Goal: Transaction & Acquisition: Purchase product/service

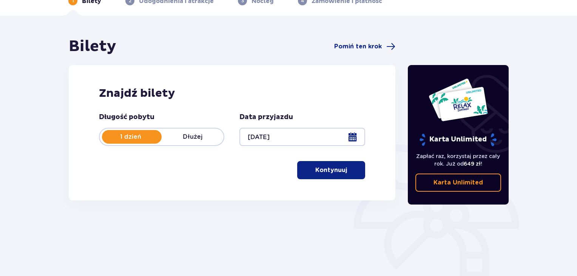
click at [318, 162] on button "Kontynuuj" at bounding box center [331, 170] width 68 height 18
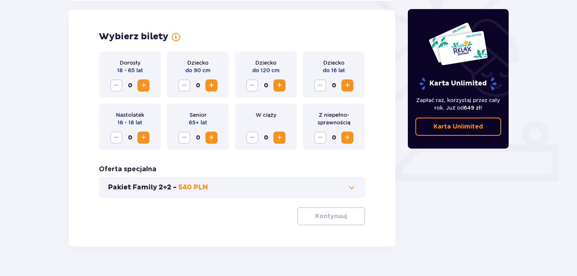
scroll to position [210, 0]
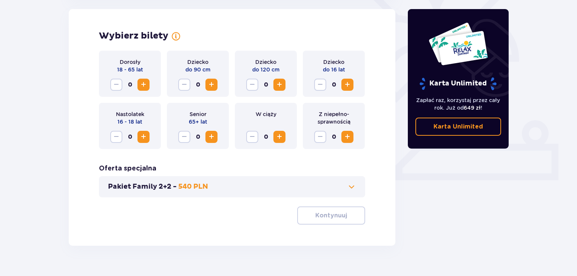
click at [144, 87] on span "Zwiększ" at bounding box center [143, 84] width 9 height 9
click at [319, 216] on p "Kontynuuj" at bounding box center [332, 215] width 32 height 8
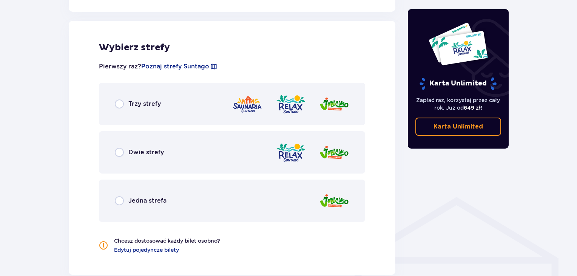
scroll to position [419, 0]
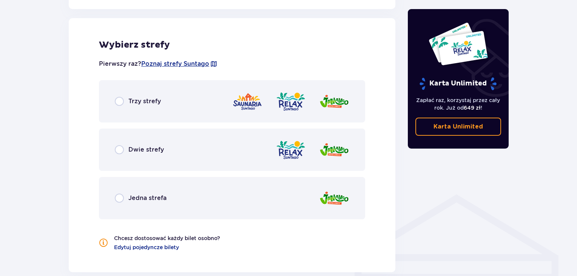
click at [123, 105] on input "radio" at bounding box center [119, 101] width 9 height 9
radio input "true"
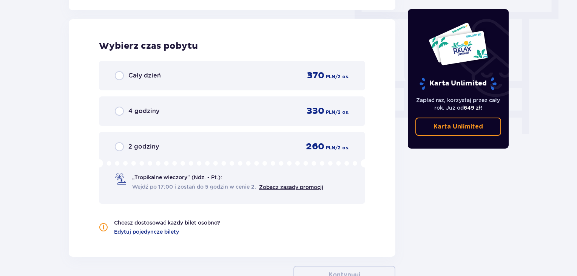
scroll to position [682, 0]
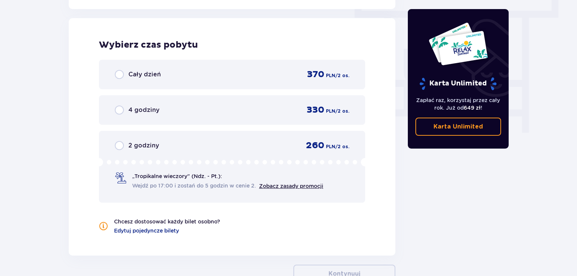
click at [163, 76] on div "Cały dzień 370 PLN / 2 os." at bounding box center [232, 74] width 235 height 11
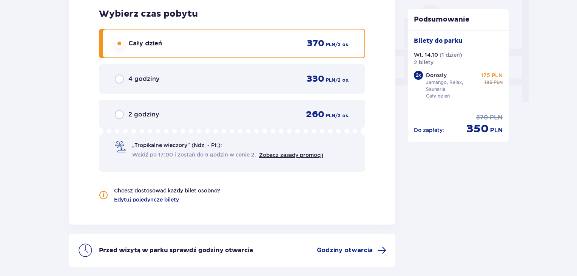
scroll to position [770, 0]
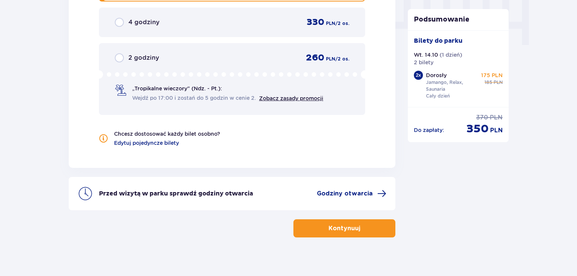
click at [317, 225] on button "Kontynuuj" at bounding box center [345, 228] width 102 height 18
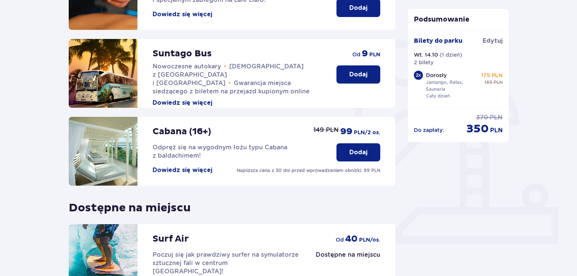
scroll to position [237, 0]
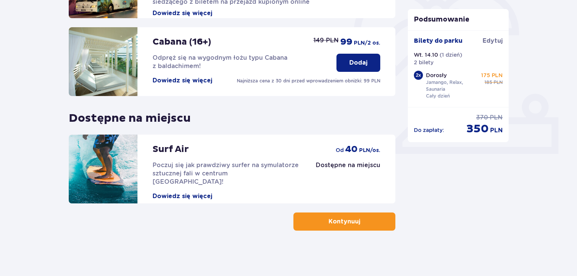
click at [314, 224] on button "Kontynuuj" at bounding box center [345, 221] width 102 height 18
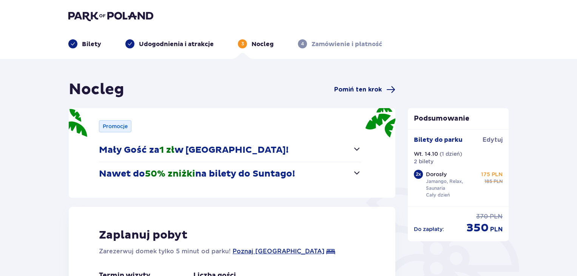
click at [369, 91] on span "Pomiń ten krok" at bounding box center [358, 89] width 48 height 8
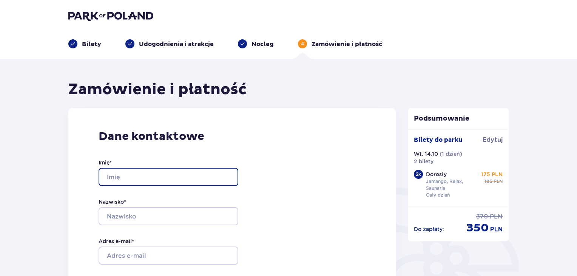
click at [136, 173] on input "Imię *" at bounding box center [169, 177] width 140 height 18
type input "[GEOGRAPHIC_DATA]"
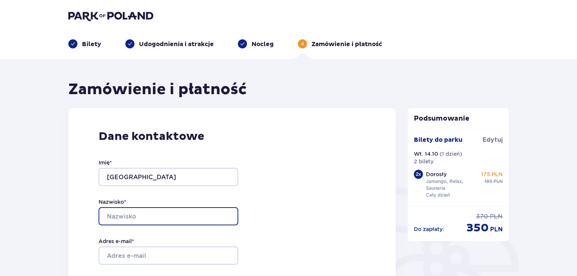
type input "[PERSON_NAME]"
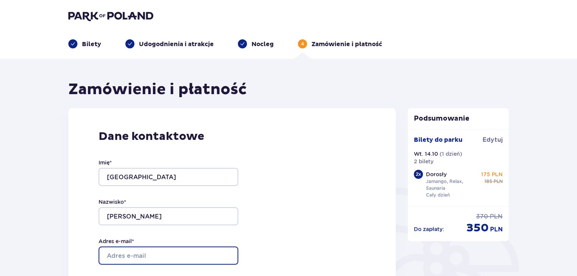
type input "[EMAIL_ADDRESS][DOMAIN_NAME]"
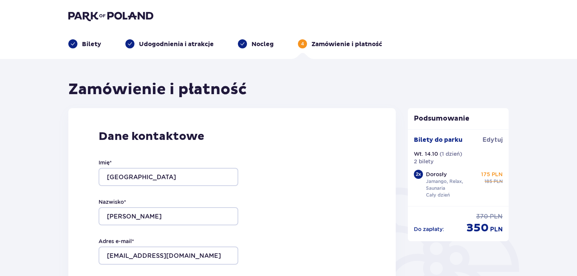
type input "[EMAIL_ADDRESS][DOMAIN_NAME]"
type input "665001898"
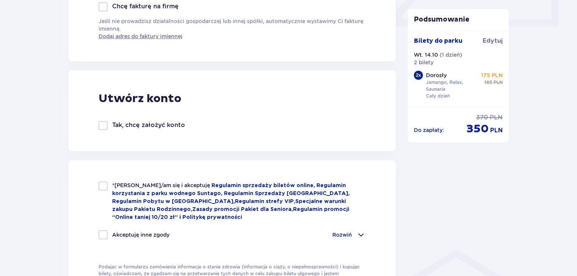
scroll to position [365, 0]
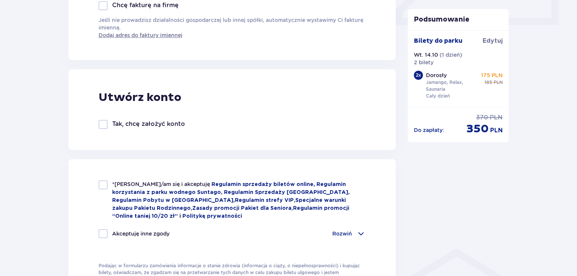
click at [106, 127] on div at bounding box center [103, 124] width 9 height 9
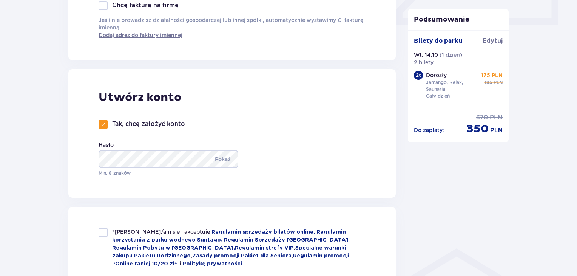
click at [105, 127] on div at bounding box center [103, 124] width 9 height 9
checkbox input "false"
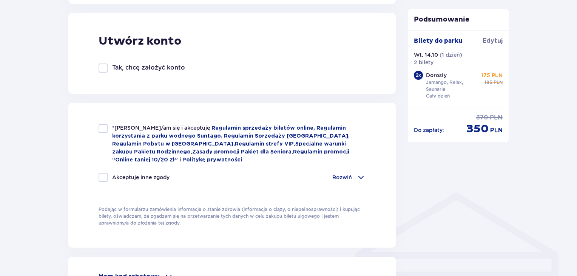
scroll to position [426, 0]
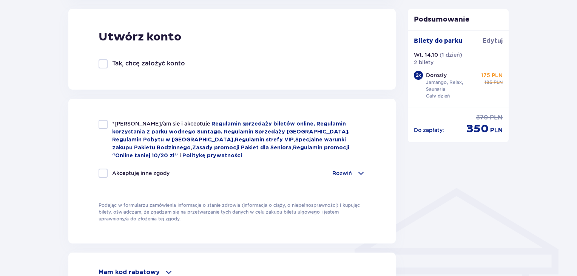
click at [102, 127] on div at bounding box center [103, 124] width 9 height 9
checkbox input "true"
click at [105, 174] on div at bounding box center [103, 173] width 9 height 9
checkbox input "true"
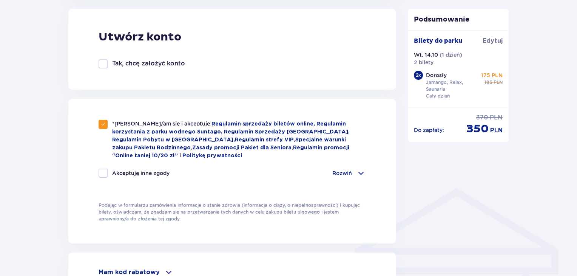
checkbox input "true"
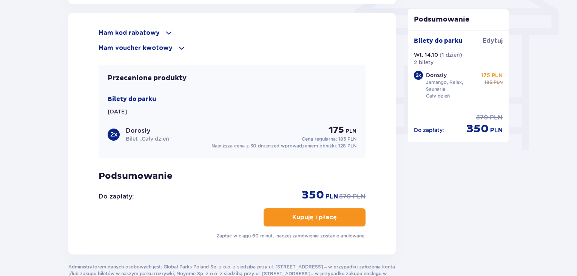
scroll to position [663, 0]
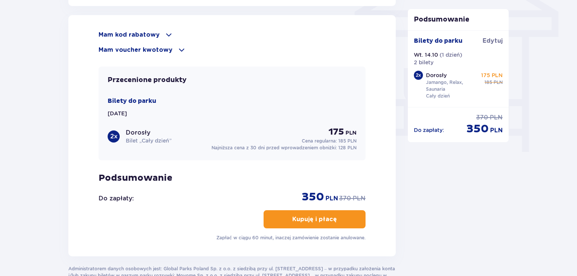
click at [146, 36] on p "Mam kod rabatowy" at bounding box center [129, 35] width 61 height 8
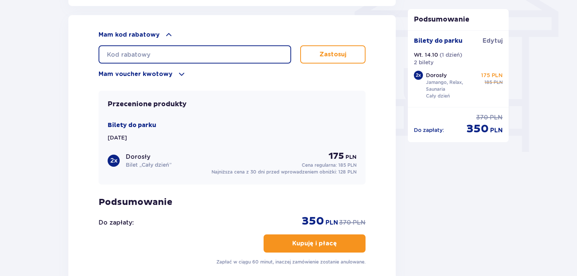
click at [159, 54] on input "text" at bounding box center [195, 54] width 193 height 18
type input "student30"
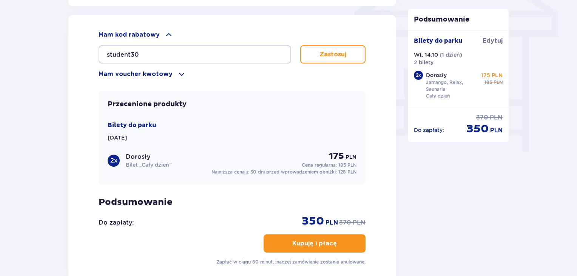
click at [327, 53] on p "Zastosuj" at bounding box center [333, 54] width 27 height 8
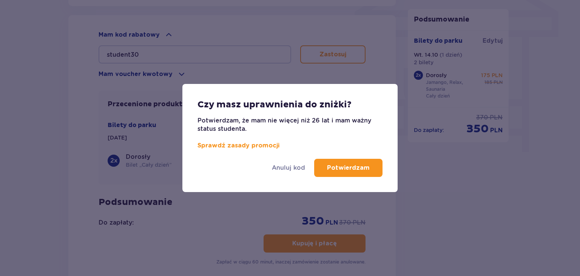
click at [357, 169] on p "Potwierdzam" at bounding box center [348, 168] width 43 height 8
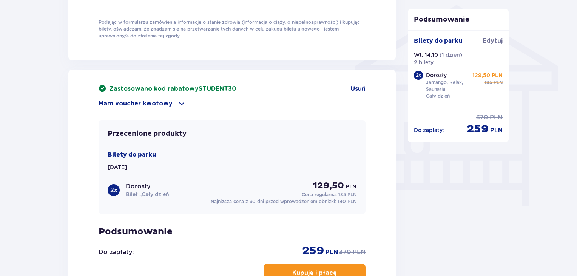
scroll to position [607, 0]
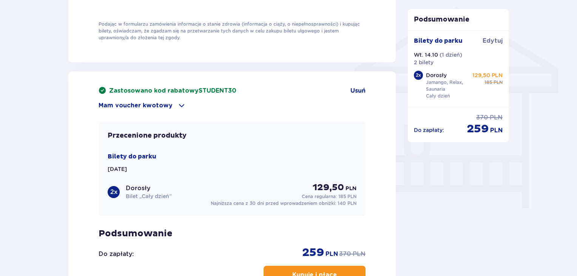
click at [166, 108] on p "Mam voucher kwotowy" at bounding box center [136, 105] width 74 height 8
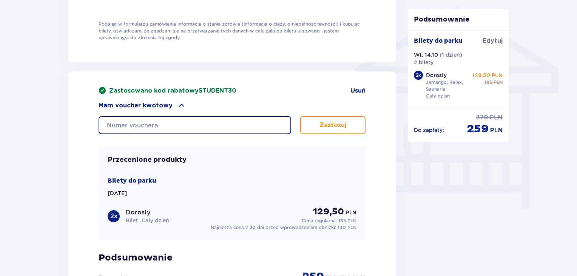
click at [167, 124] on input "text" at bounding box center [195, 125] width 193 height 18
type input "608542222208482900"
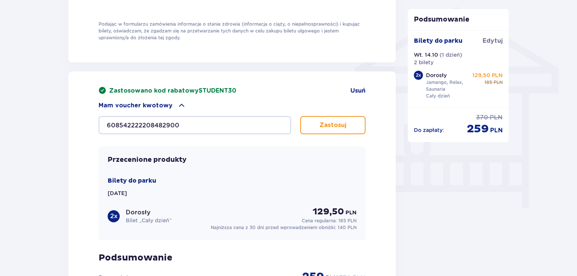
click at [328, 128] on p "Zastosuj" at bounding box center [333, 125] width 27 height 8
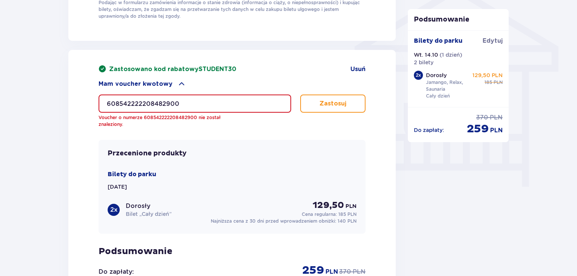
scroll to position [627, 0]
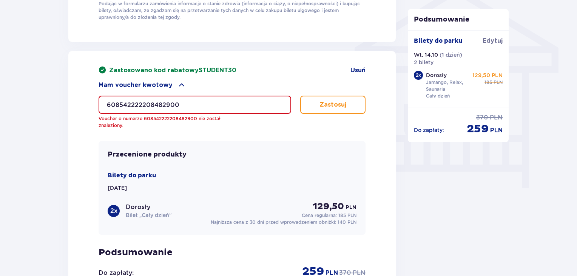
click at [203, 107] on input "608542222208482900" at bounding box center [195, 105] width 193 height 18
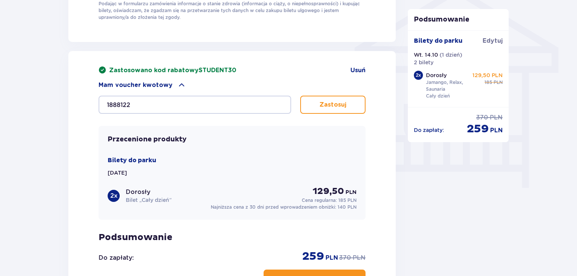
click at [333, 108] on p "Zastosuj" at bounding box center [333, 105] width 27 height 8
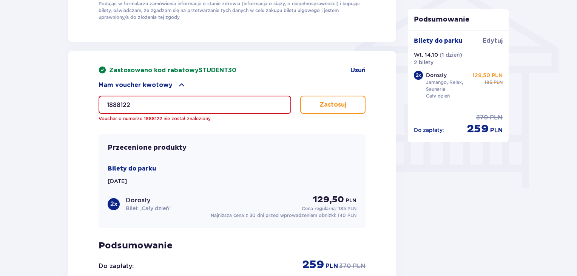
click at [176, 104] on input "1888122" at bounding box center [195, 105] width 193 height 18
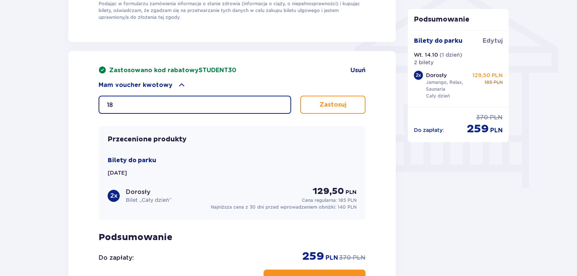
type input "1"
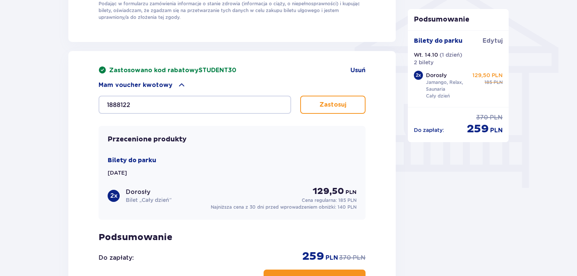
click at [333, 101] on p "Zastosuj" at bounding box center [333, 105] width 27 height 8
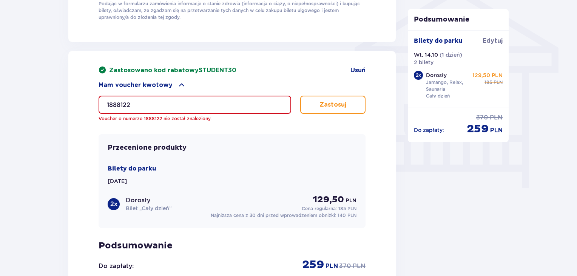
click at [200, 102] on input "1888122" at bounding box center [195, 105] width 193 height 18
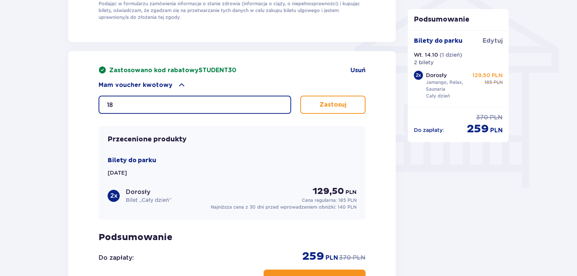
type input "1"
type input "608542222208482900"
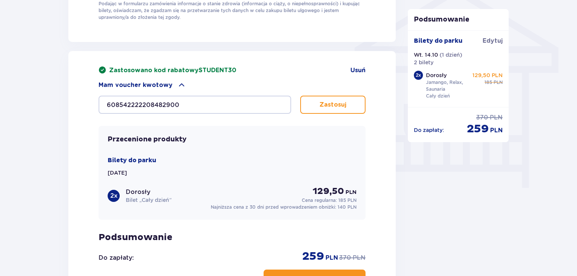
click at [331, 106] on p "Zastosuj" at bounding box center [333, 105] width 27 height 8
